Goal: Information Seeking & Learning: Learn about a topic

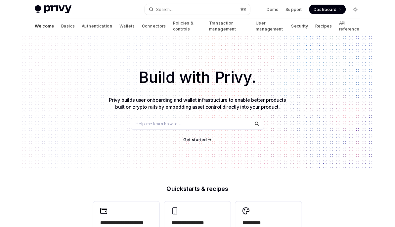
scroll to position [26, 0]
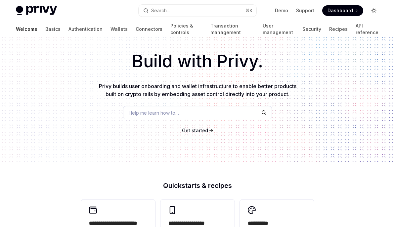
click at [374, 13] on icon "Toggle dark mode" at bounding box center [374, 10] width 5 height 5
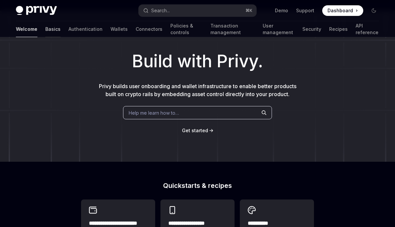
click at [45, 35] on link "Basics" at bounding box center [52, 29] width 15 height 16
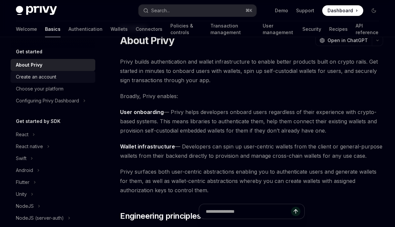
click at [26, 77] on div "Create an account" at bounding box center [36, 77] width 40 height 8
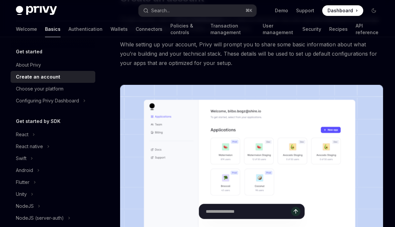
scroll to position [134, 0]
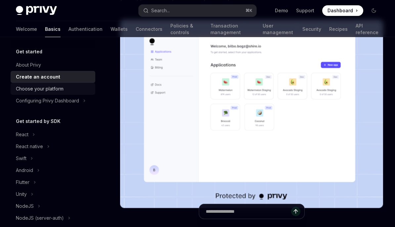
click at [25, 89] on div "Choose your platform" at bounding box center [40, 89] width 48 height 8
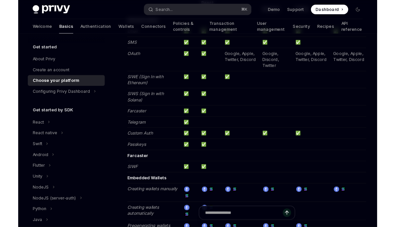
scroll to position [771, 0]
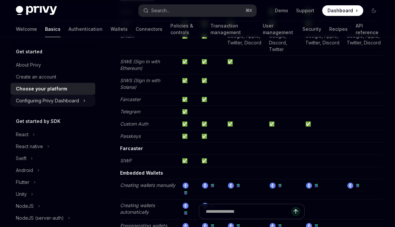
click at [19, 106] on div "Configuring Privy Dashboard" at bounding box center [53, 101] width 85 height 12
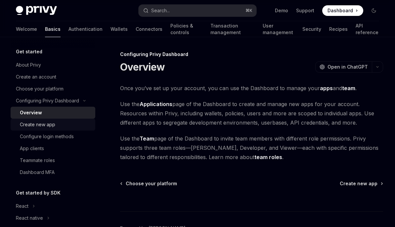
click at [30, 124] on div "Create new app" at bounding box center [37, 125] width 35 height 8
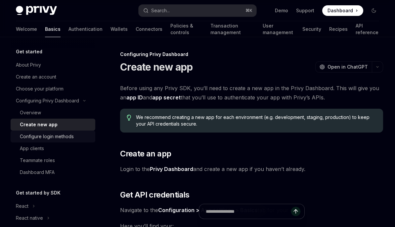
click at [26, 140] on div "Configure login methods" at bounding box center [47, 136] width 54 height 8
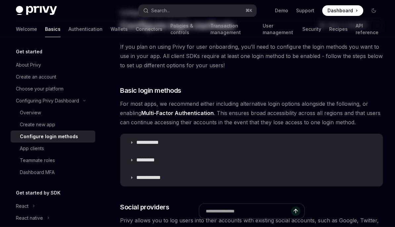
scroll to position [111, 0]
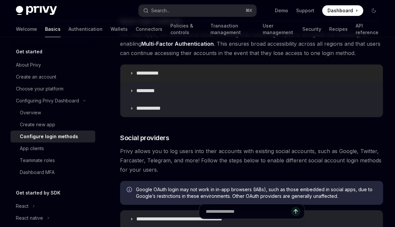
click at [369, 80] on summary "**********" at bounding box center [252, 73] width 263 height 17
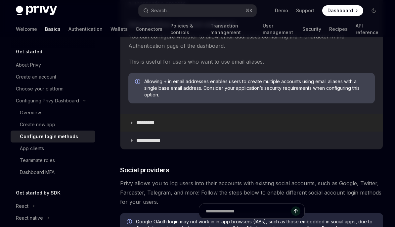
click at [349, 115] on summary "*********" at bounding box center [252, 123] width 263 height 17
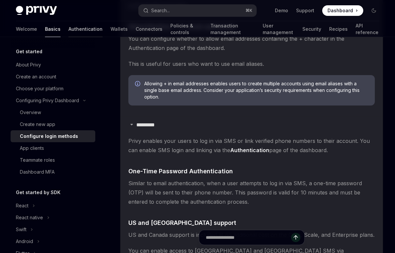
click at [69, 29] on link "Authentication" at bounding box center [86, 29] width 34 height 16
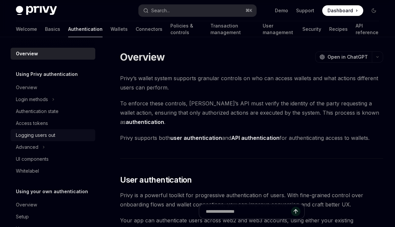
click at [18, 136] on div "Logging users out" at bounding box center [35, 135] width 39 height 8
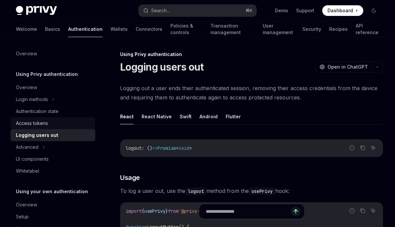
click at [18, 121] on div "Access tokens" at bounding box center [32, 123] width 32 height 8
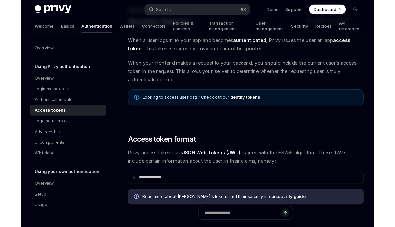
scroll to position [44, 0]
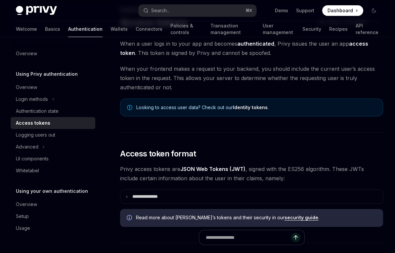
click at [261, 106] on link "Identity tokens" at bounding box center [250, 108] width 35 height 6
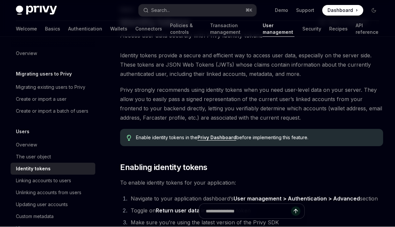
scroll to position [37, 0]
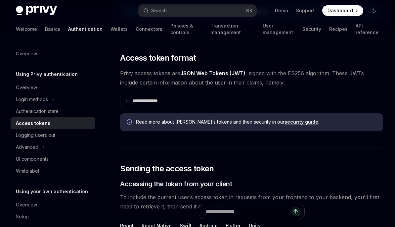
scroll to position [145, 0]
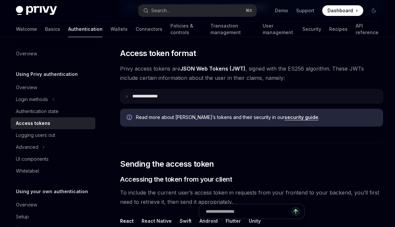
click at [355, 95] on summary "**********" at bounding box center [252, 96] width 263 height 14
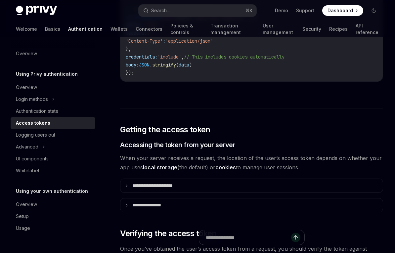
scroll to position [983, 0]
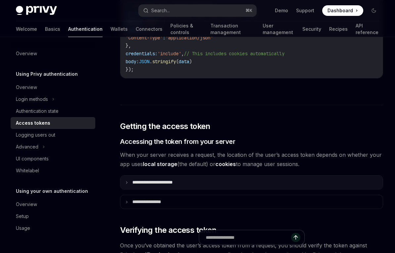
click at [371, 180] on summary "**********" at bounding box center [252, 183] width 263 height 14
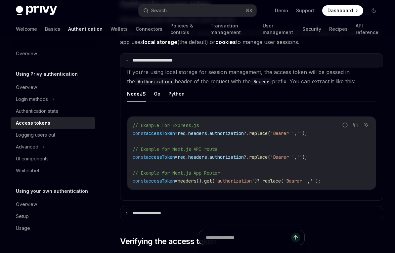
scroll to position [1106, 0]
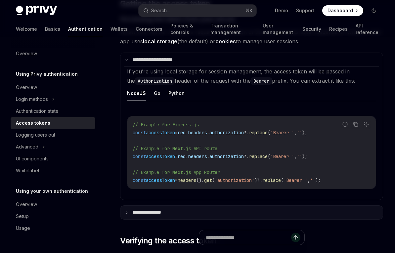
click at [367, 206] on summary "**********" at bounding box center [252, 213] width 263 height 14
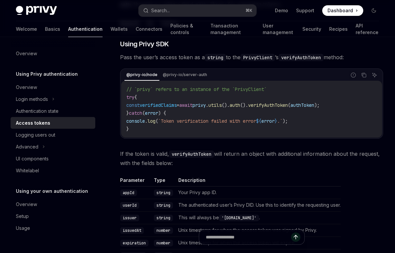
scroll to position [1553, 0]
click at [16, 149] on div "Advanced" at bounding box center [27, 147] width 23 height 8
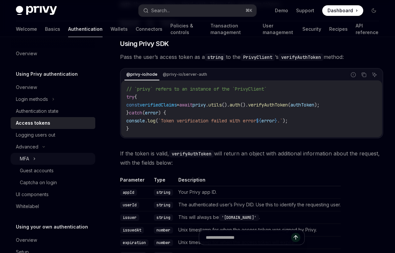
click at [30, 156] on div "MFA" at bounding box center [53, 159] width 85 height 12
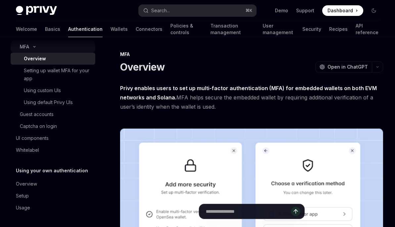
scroll to position [112, 0]
click at [20, 115] on div "Guest accounts" at bounding box center [37, 114] width 34 height 8
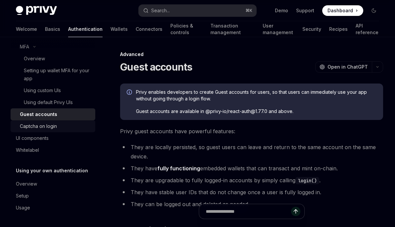
click at [20, 128] on link "Captcha on login" at bounding box center [53, 126] width 85 height 12
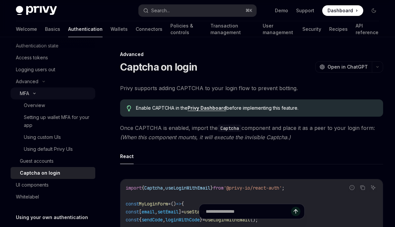
click at [22, 95] on div "MFA" at bounding box center [24, 93] width 9 height 8
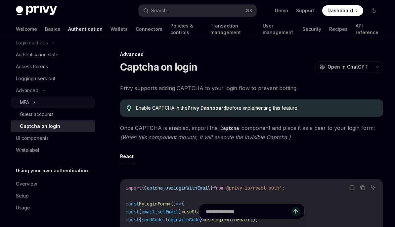
scroll to position [57, 0]
click at [27, 97] on div "MFA" at bounding box center [53, 102] width 85 height 12
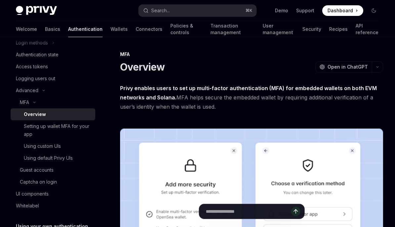
click at [30, 112] on div "Overview" at bounding box center [35, 114] width 22 height 8
click at [28, 96] on div "MFA" at bounding box center [53, 102] width 85 height 12
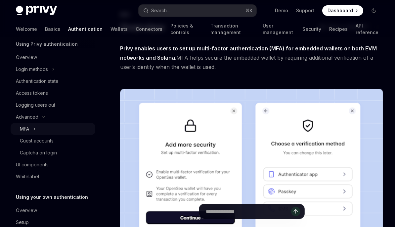
scroll to position [0, 0]
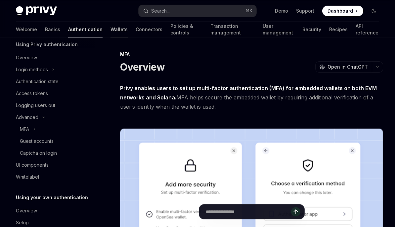
click at [111, 27] on link "Wallets" at bounding box center [119, 29] width 17 height 16
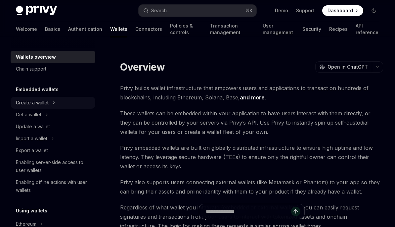
click at [17, 99] on div "Create a wallet" at bounding box center [32, 103] width 33 height 8
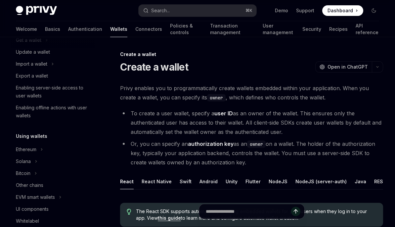
scroll to position [102, 0]
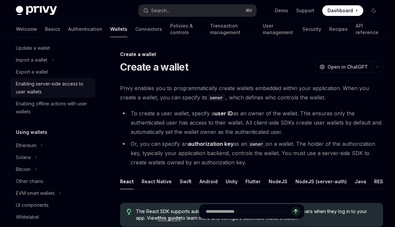
click at [15, 86] on link "Enabling server-side access to user wallets" at bounding box center [53, 88] width 85 height 20
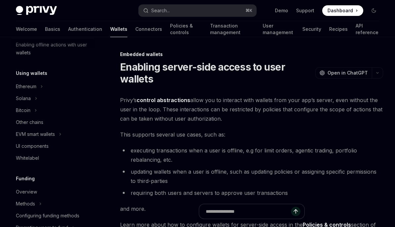
scroll to position [166, 0]
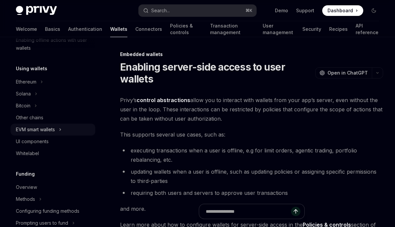
click at [19, 124] on div "EVM smart wallets" at bounding box center [53, 130] width 85 height 12
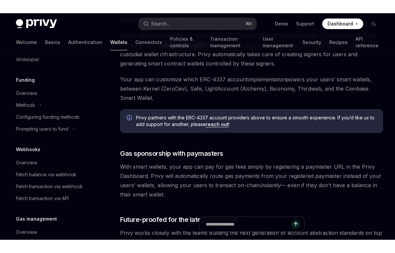
scroll to position [420, 0]
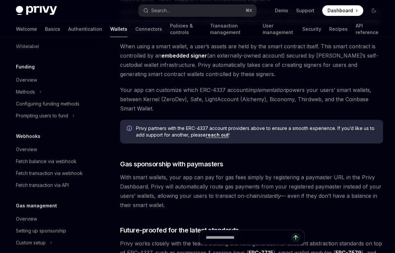
type textarea "*"
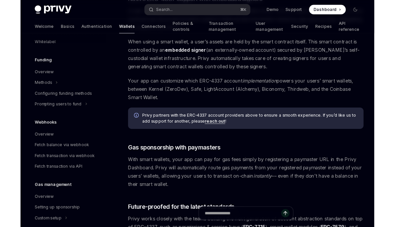
scroll to position [447, 0]
